Goal: Use online tool/utility: Utilize a website feature to perform a specific function

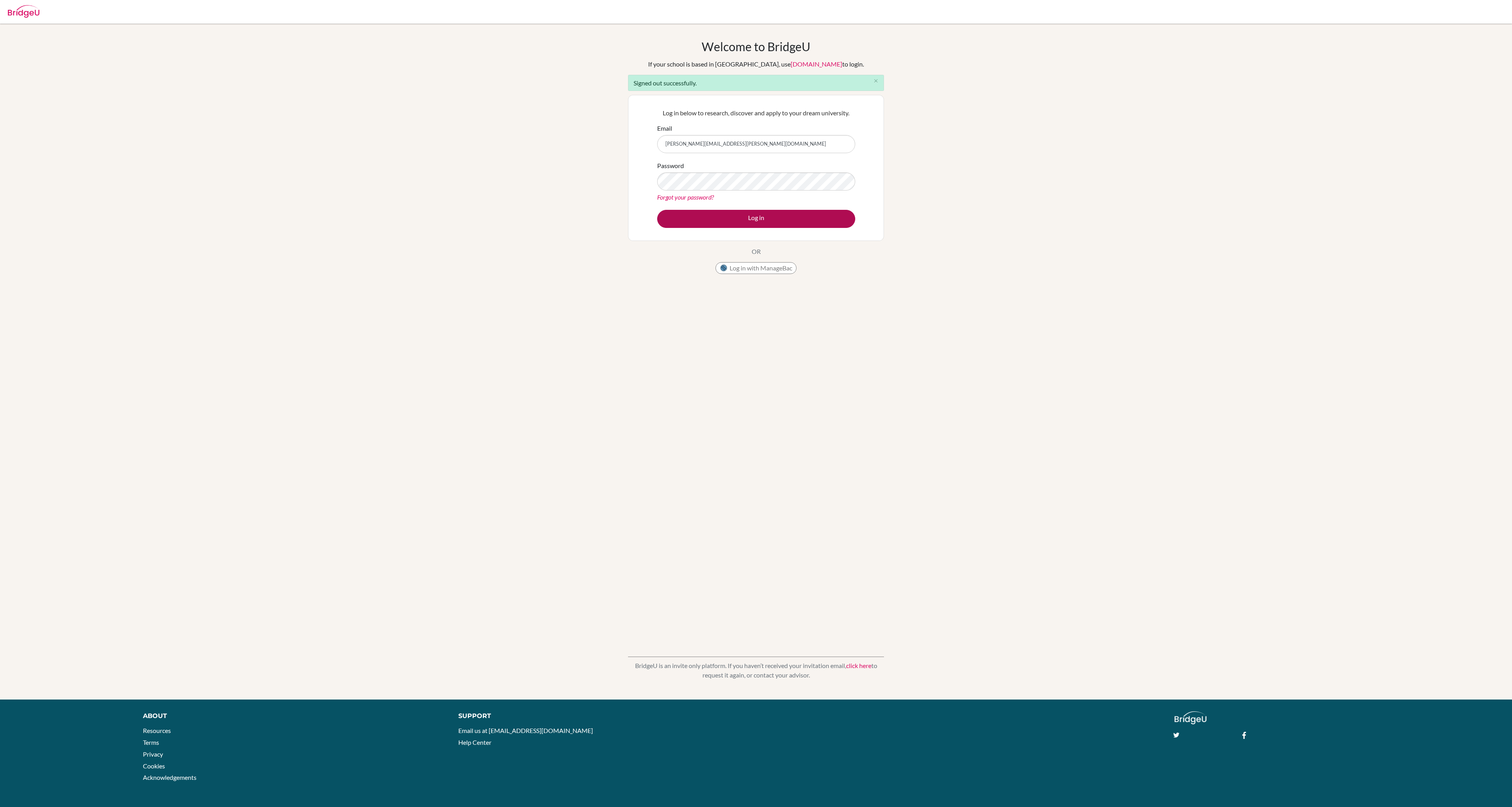
type input "[PERSON_NAME][EMAIL_ADDRESS][PERSON_NAME][DOMAIN_NAME]"
click at [744, 218] on button "Log in" at bounding box center [756, 219] width 198 height 18
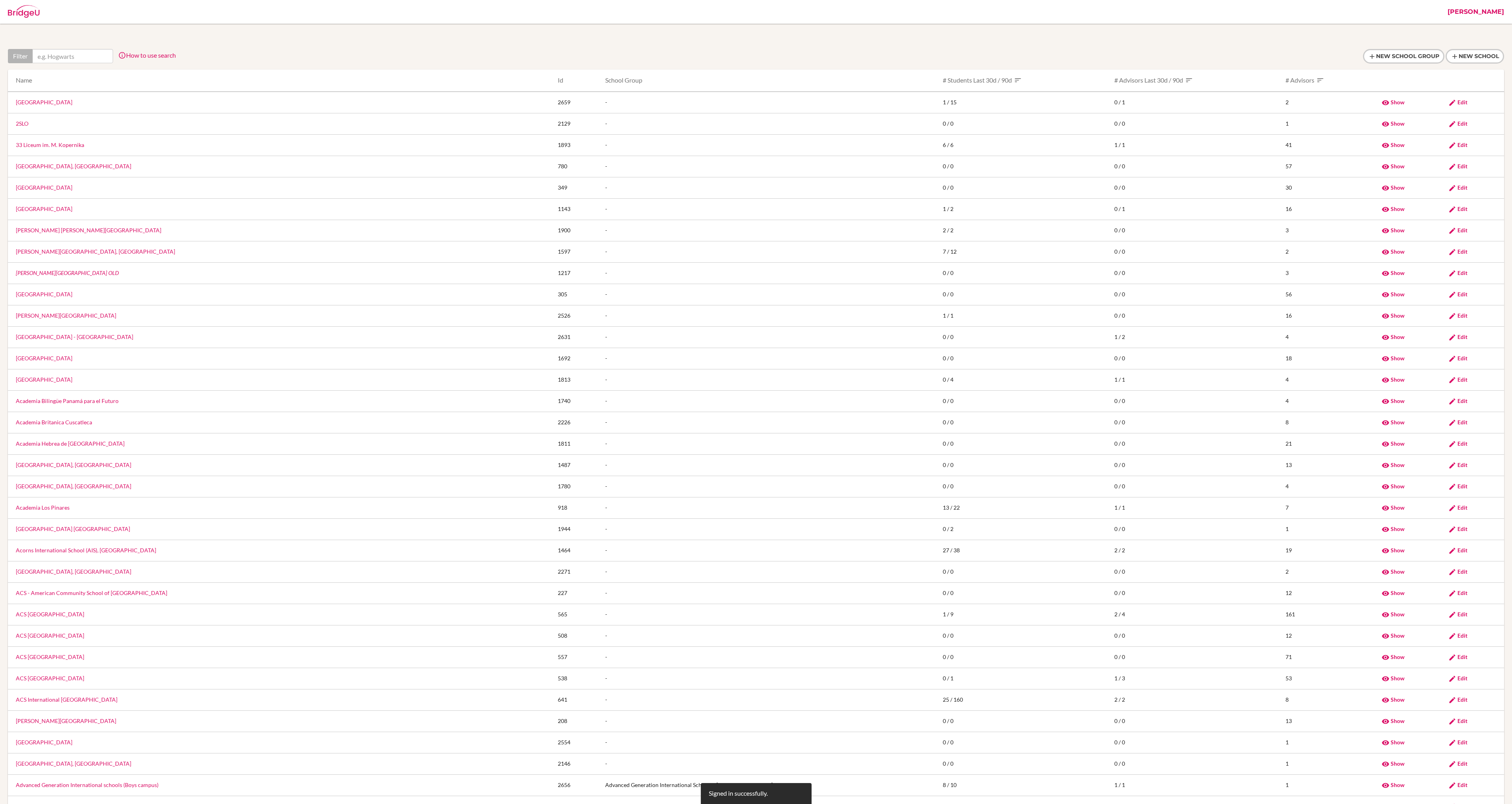
click at [792, 56] on div at bounding box center [755, 56] width 1496 height 15
click at [1497, 14] on link "[PERSON_NAME]" at bounding box center [1475, 12] width 64 height 24
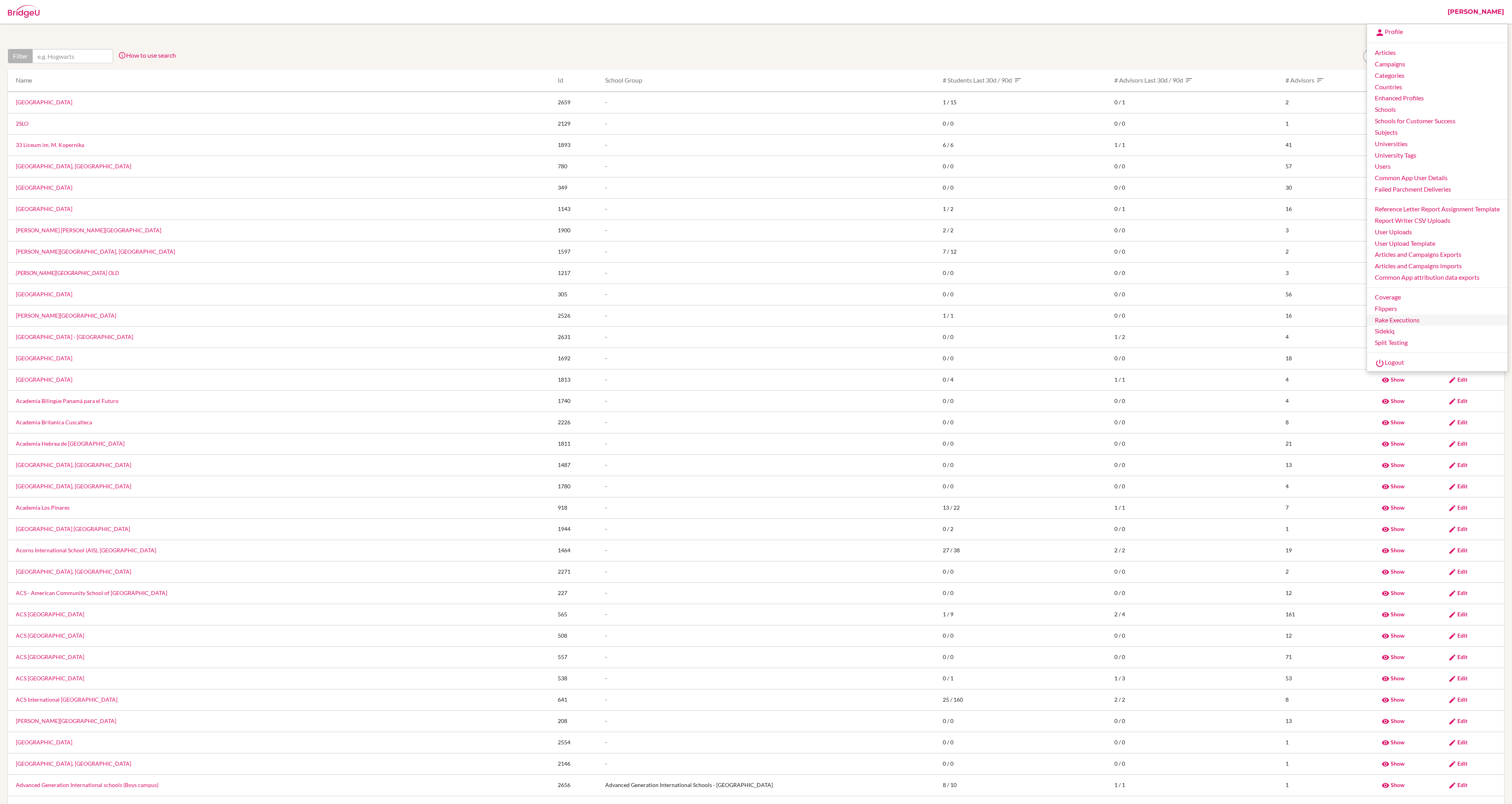
click at [1388, 321] on link "Rake Executions" at bounding box center [1437, 320] width 141 height 11
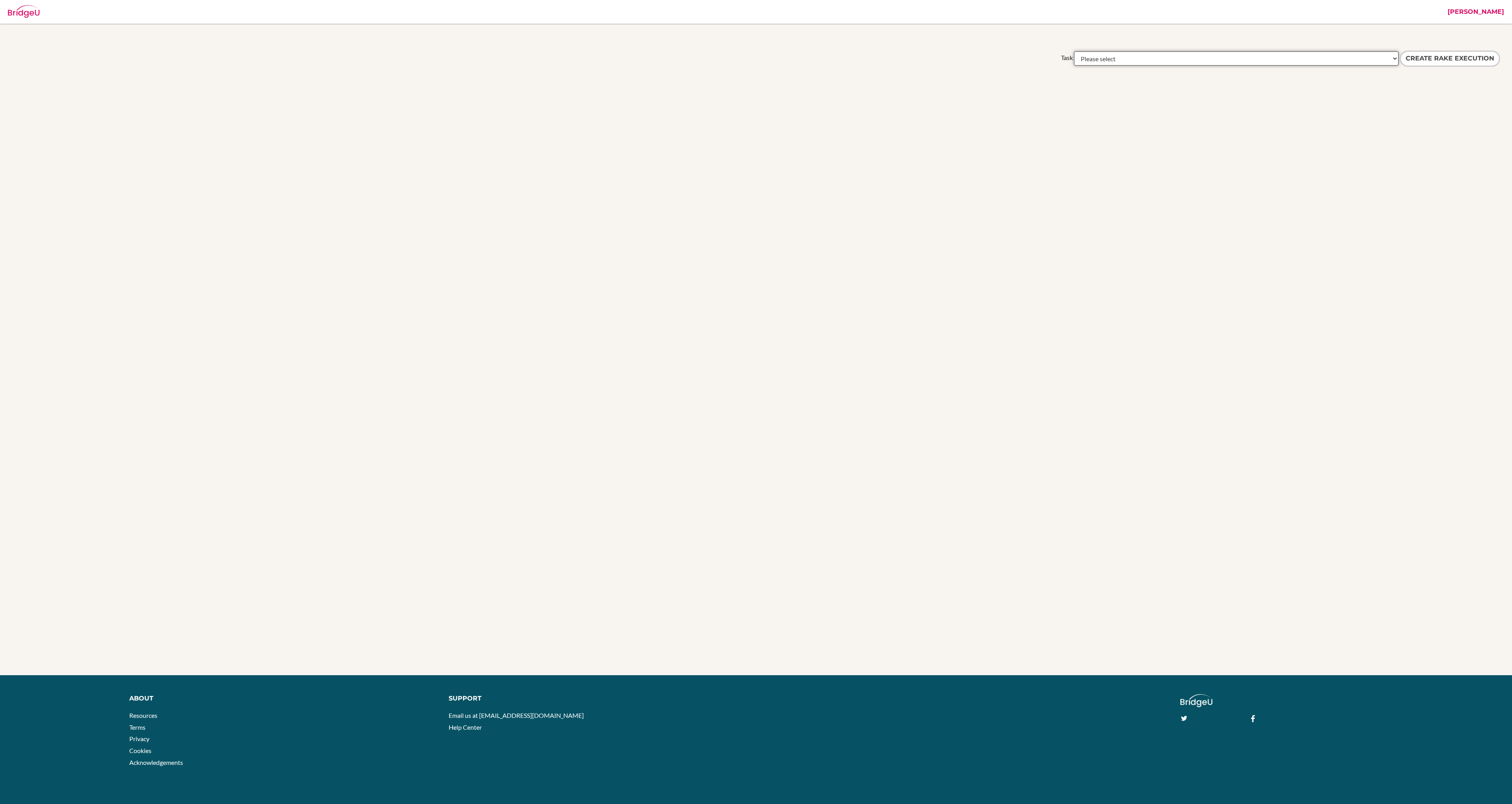
click at [1074, 51] on select "Please select academic_results:a_level_details_to_aggregate academic_results:ib…" at bounding box center [1236, 58] width 325 height 14
